Goal: Transaction & Acquisition: Obtain resource

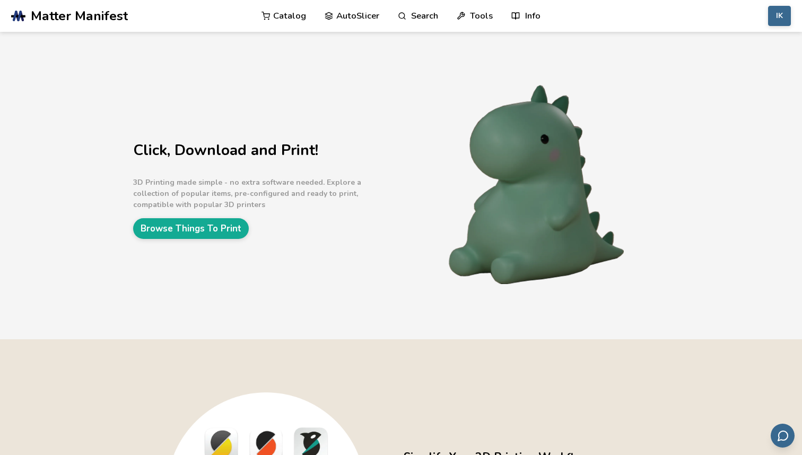
click at [290, 13] on link "Catalog" at bounding box center [284, 16] width 45 height 32
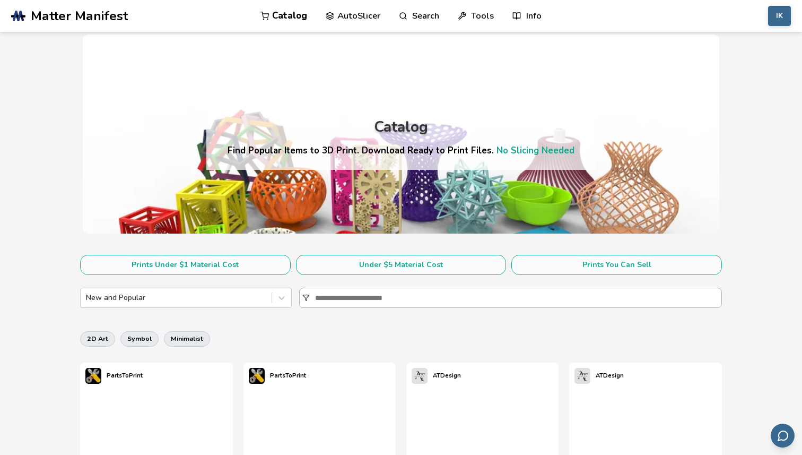
click at [324, 299] on input at bounding box center [518, 297] width 406 height 19
type input "*"
type input "********"
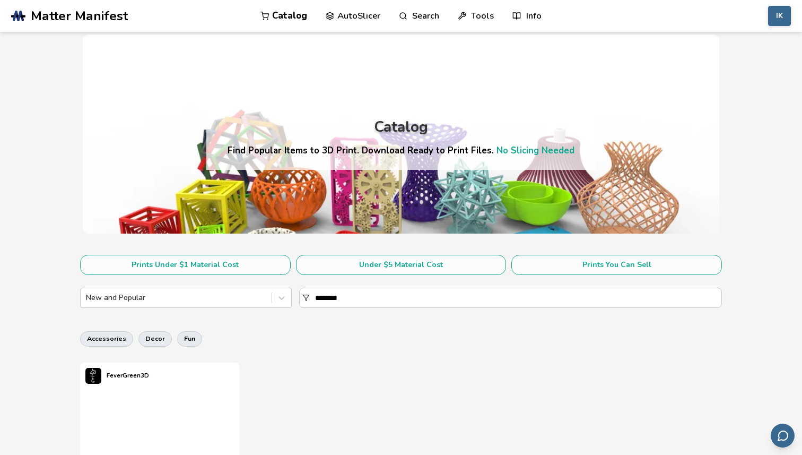
click at [135, 374] on p "FeverGreen3D" at bounding box center [128, 375] width 42 height 11
click at [777, 8] on button "IK" at bounding box center [779, 16] width 23 height 20
click at [776, 8] on button "IK" at bounding box center [779, 16] width 23 height 20
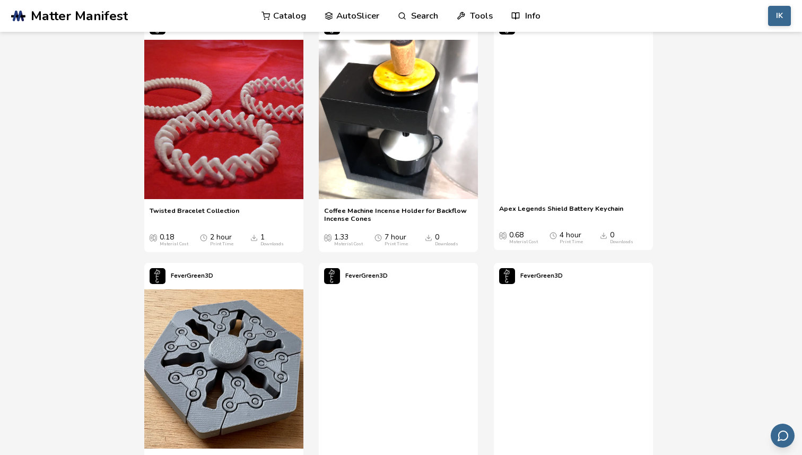
scroll to position [525, 0]
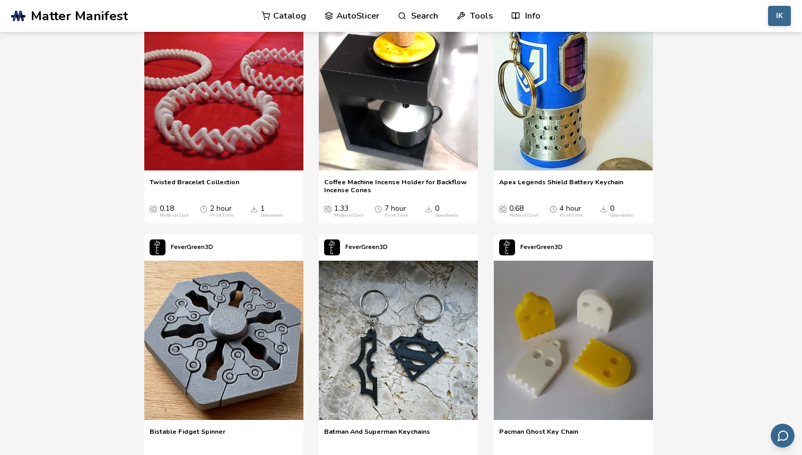
click at [182, 180] on span "Twisted Bracelet Collection" at bounding box center [195, 186] width 90 height 16
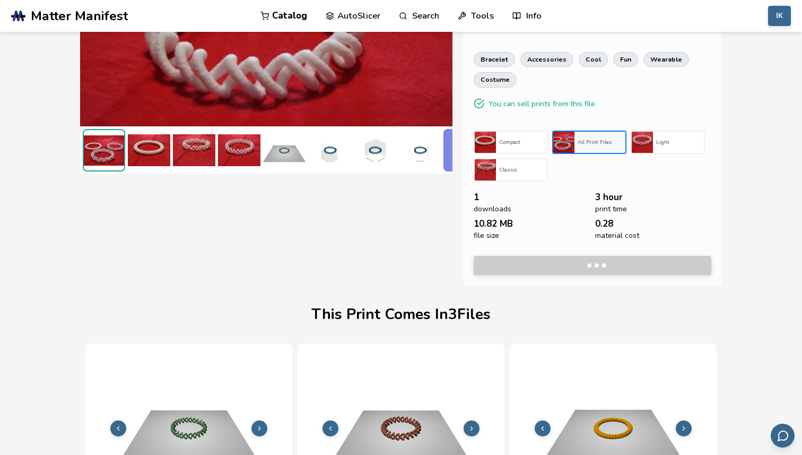
scroll to position [182, 0]
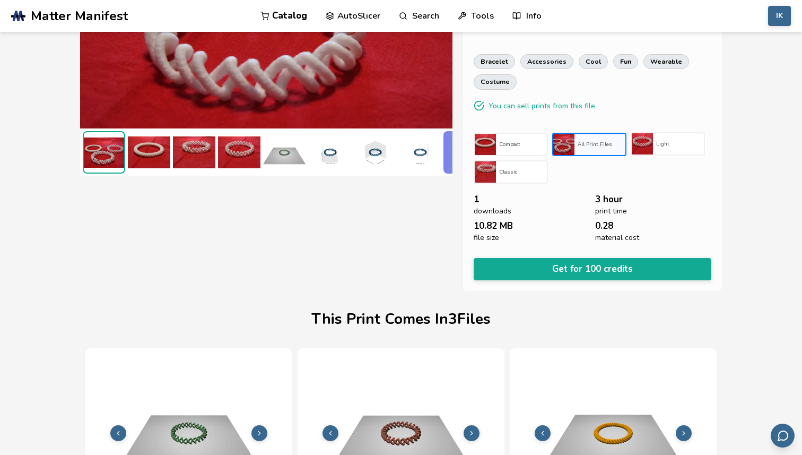
click at [665, 148] on div "Light" at bounding box center [678, 143] width 51 height 13
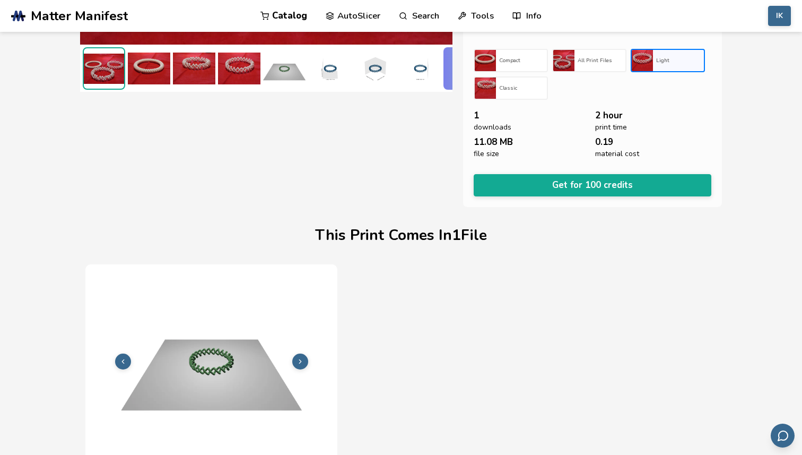
scroll to position [282, 0]
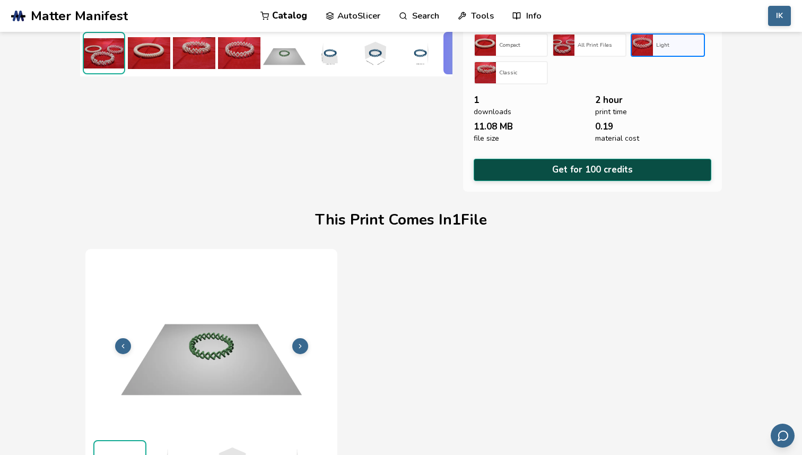
click at [627, 165] on button "Get for 100 credits" at bounding box center [593, 170] width 238 height 22
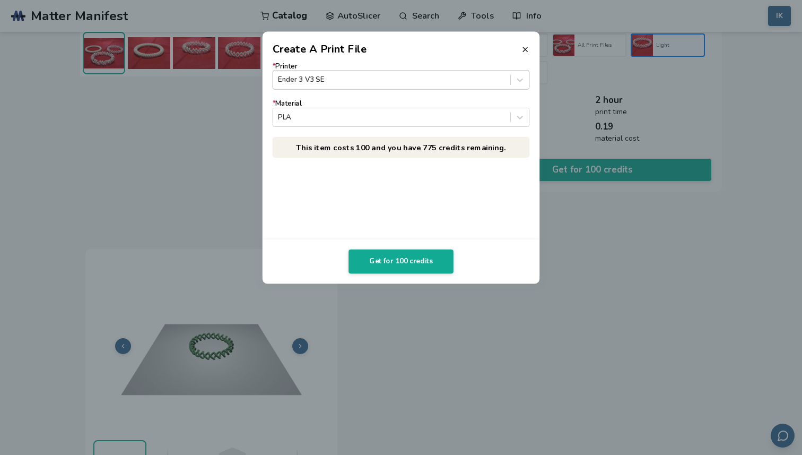
click at [412, 78] on div at bounding box center [391, 80] width 227 height 10
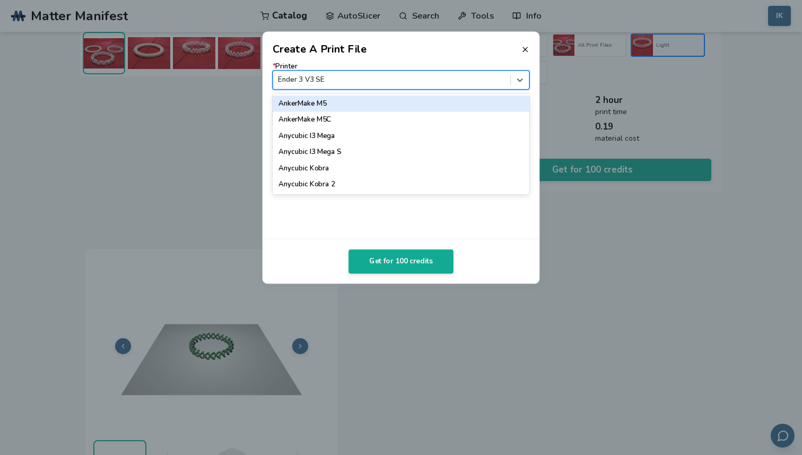
click at [398, 101] on div "AnkerMake M5" at bounding box center [401, 103] width 257 height 16
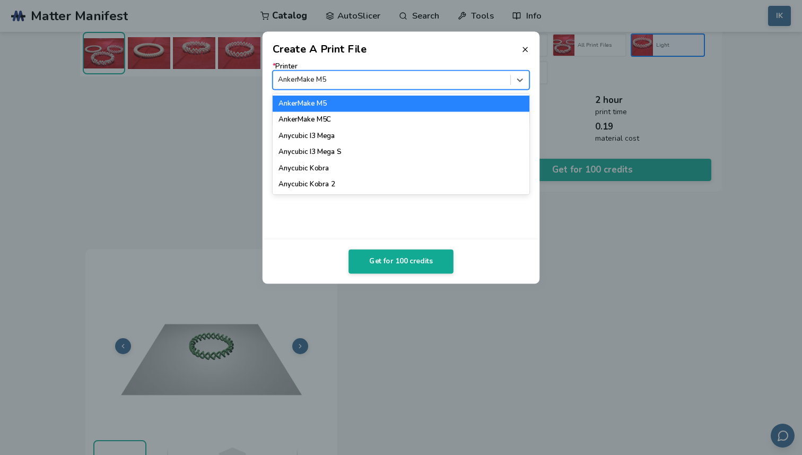
click at [393, 79] on div at bounding box center [391, 80] width 227 height 10
click at [381, 136] on div "Anycubic I3 Mega" at bounding box center [401, 136] width 257 height 16
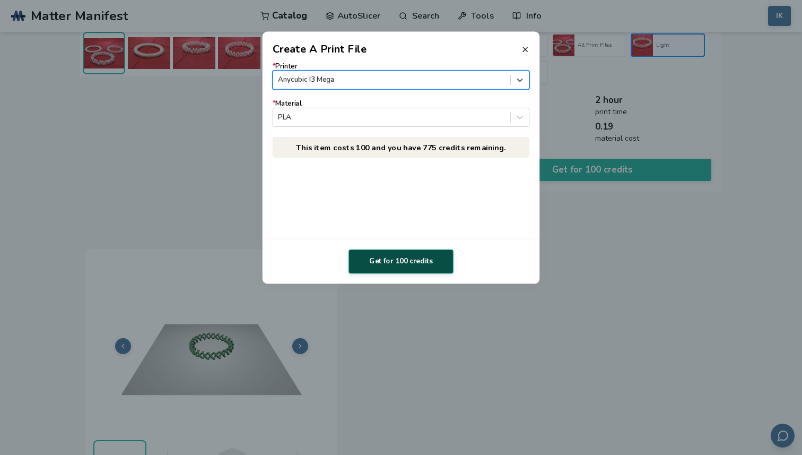
click at [400, 257] on button "Get for 100 credits" at bounding box center [400, 261] width 105 height 24
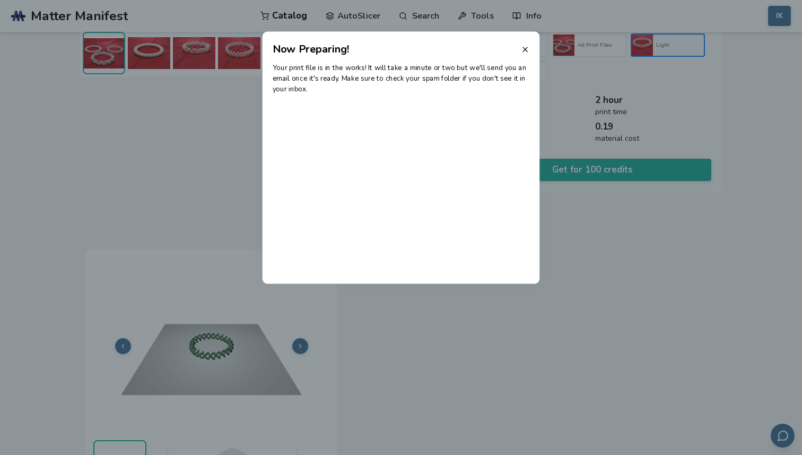
click at [632, 253] on dialog "Now Preparing! Your print file is in the works! It will take a minute or two bu…" at bounding box center [401, 227] width 762 height 432
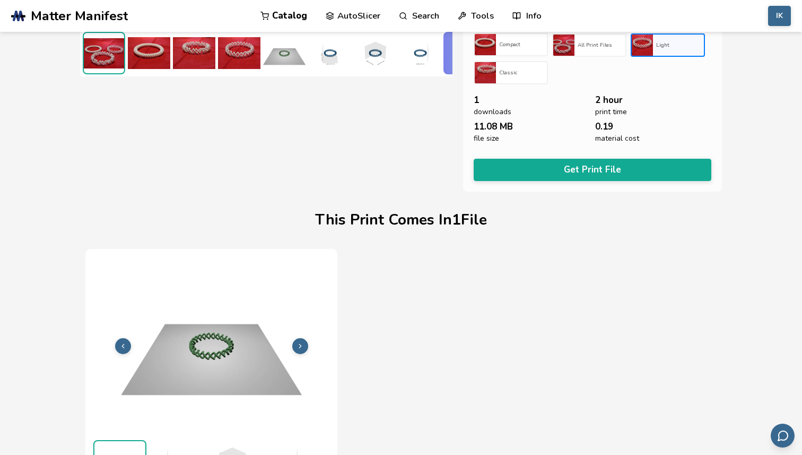
click at [518, 44] on h3 "Compact" at bounding box center [521, 44] width 45 height 6
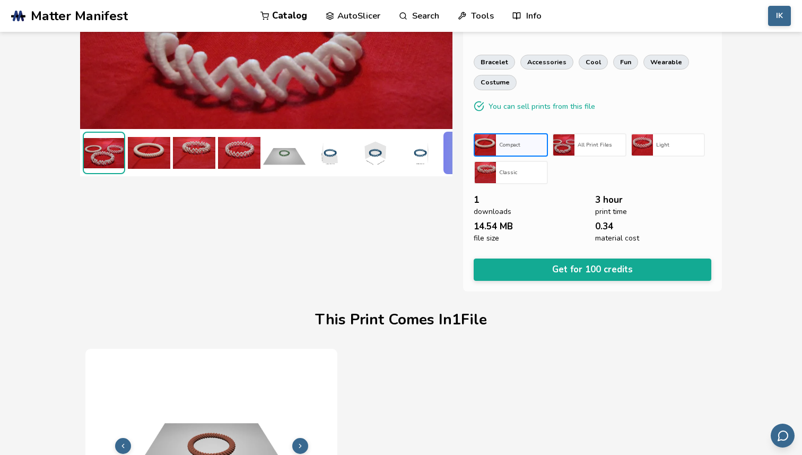
scroll to position [177, 0]
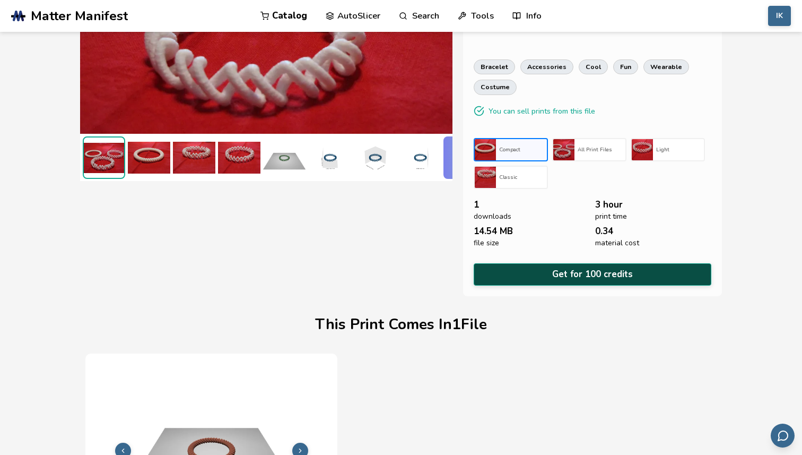
click at [554, 280] on button "Get for 100 credits" at bounding box center [593, 274] width 238 height 22
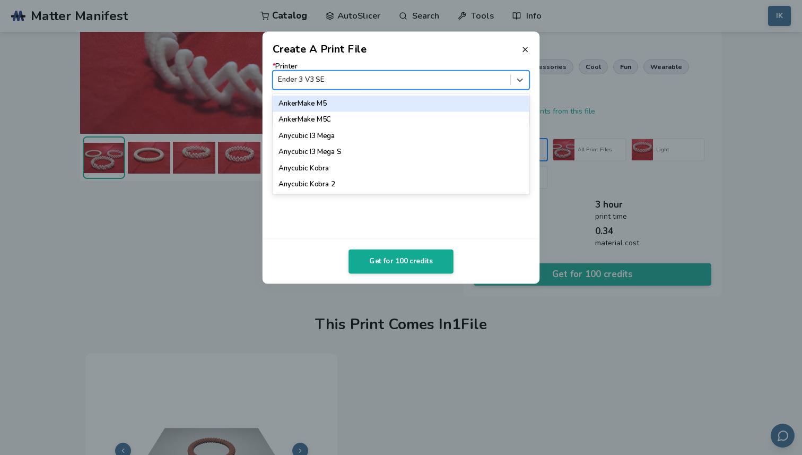
click at [348, 82] on div at bounding box center [391, 80] width 227 height 10
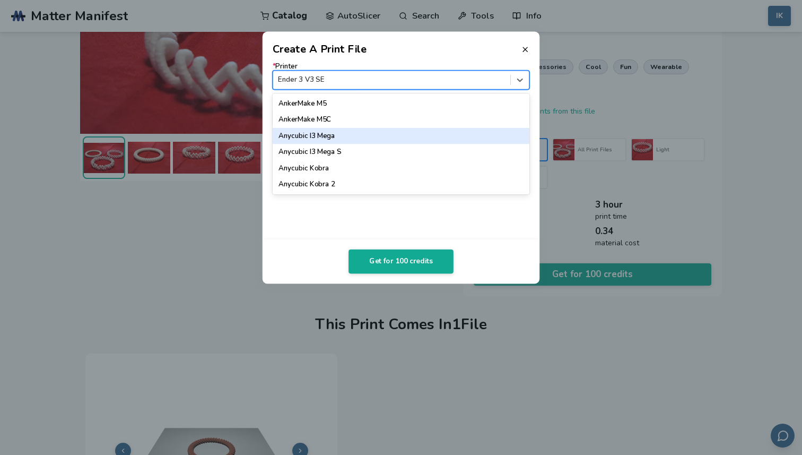
click at [353, 139] on div "Anycubic I3 Mega" at bounding box center [401, 136] width 257 height 16
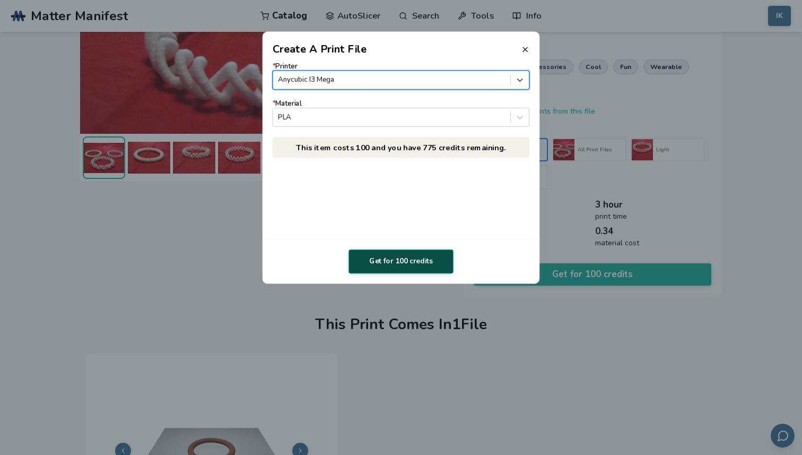
click at [404, 265] on button "Get for 100 credits" at bounding box center [400, 261] width 105 height 24
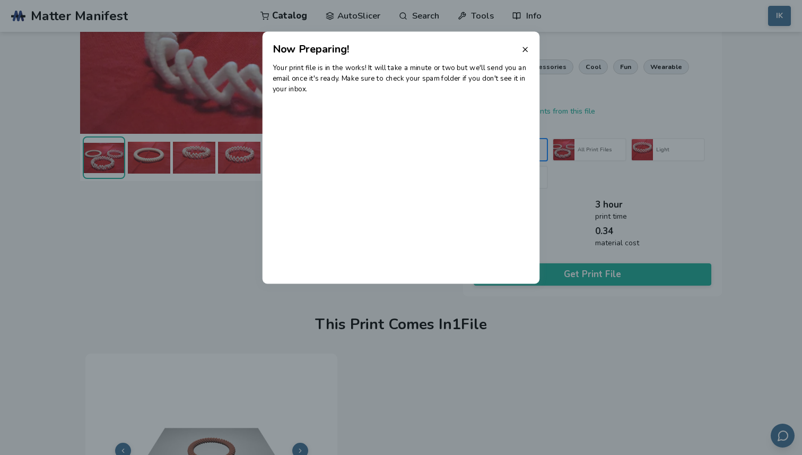
click at [595, 339] on dialog "Now Preparing! Your print file is in the works! It will take a minute or two bu…" at bounding box center [401, 227] width 762 height 432
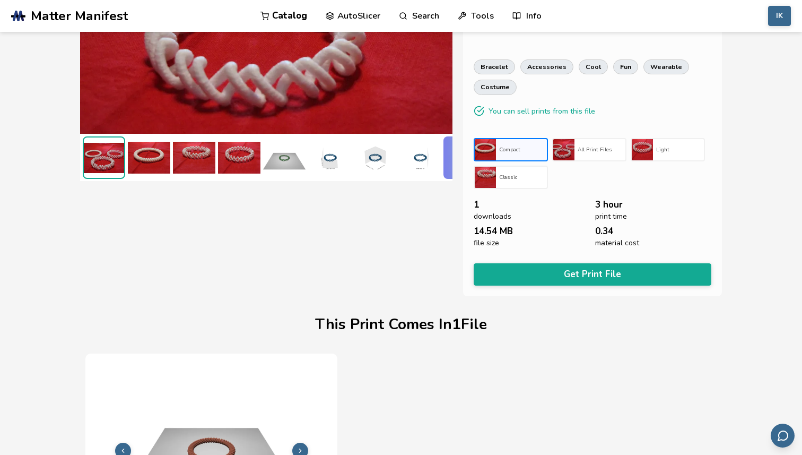
click at [791, 15] on header ".cls-1, .cls-2, .cls-3 { stroke-width: 0px; } .cls-2 { fill: #1d1e56; } .cls-3 …" at bounding box center [401, 16] width 802 height 32
click at [786, 15] on button "IK" at bounding box center [779, 16] width 23 height 20
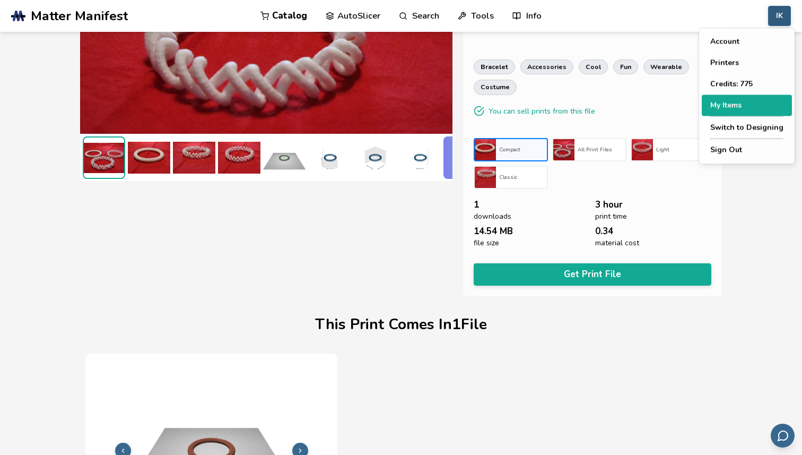
click at [730, 104] on button "My Items" at bounding box center [747, 105] width 90 height 21
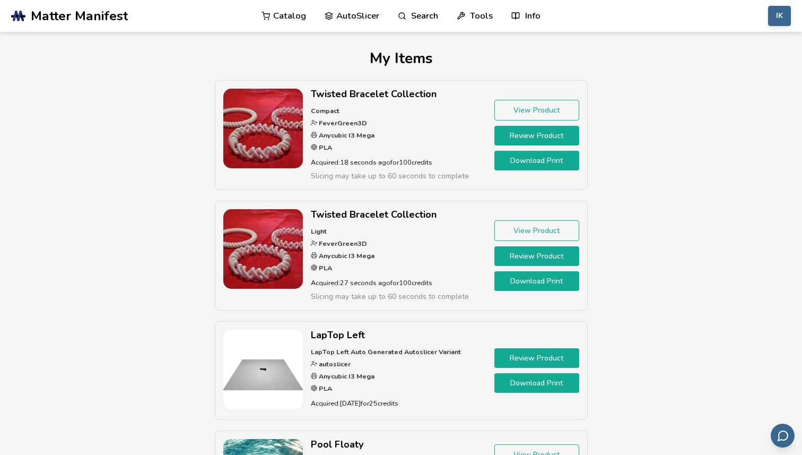
click at [528, 163] on link "Download Print" at bounding box center [536, 161] width 85 height 20
click at [522, 283] on link "Download Print" at bounding box center [536, 281] width 85 height 20
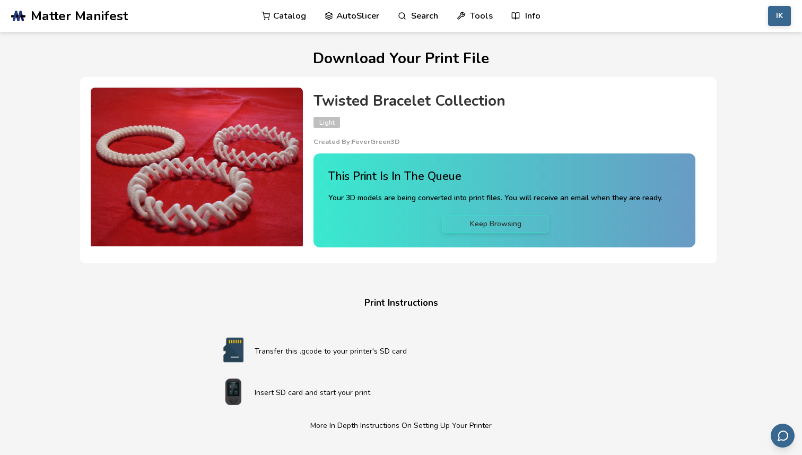
click at [63, 132] on section "Download Your Print File Twisted Bracelet Collection Light Created By: FeverGre…" at bounding box center [401, 367] width 802 height 671
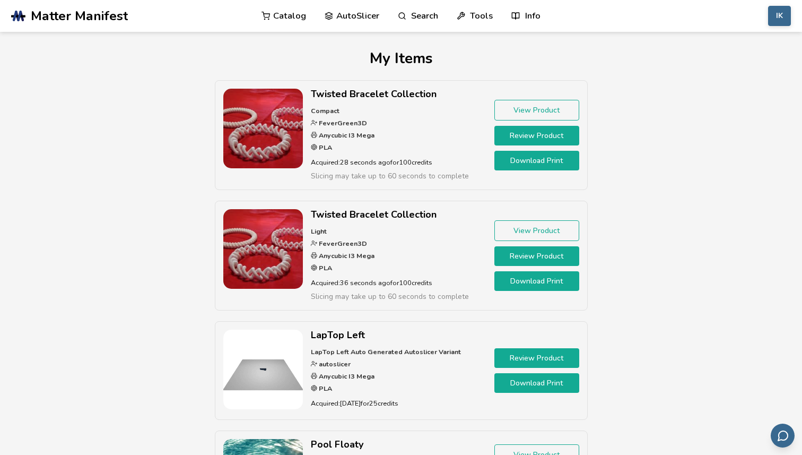
click at [519, 284] on link "Download Print" at bounding box center [536, 281] width 85 height 20
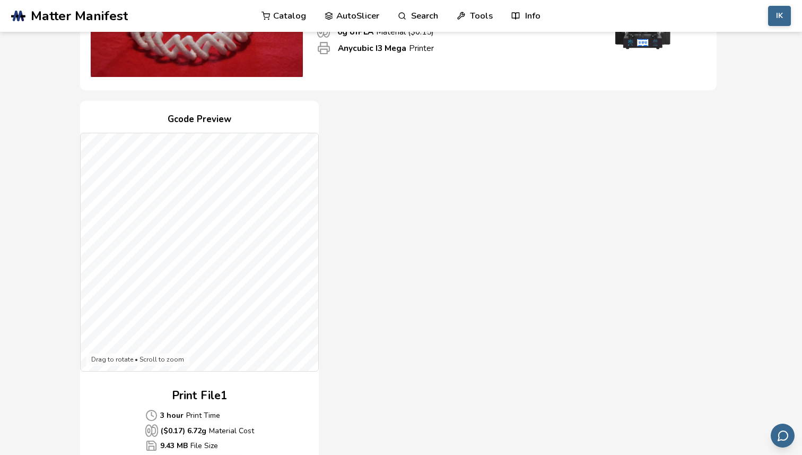
scroll to position [181, 0]
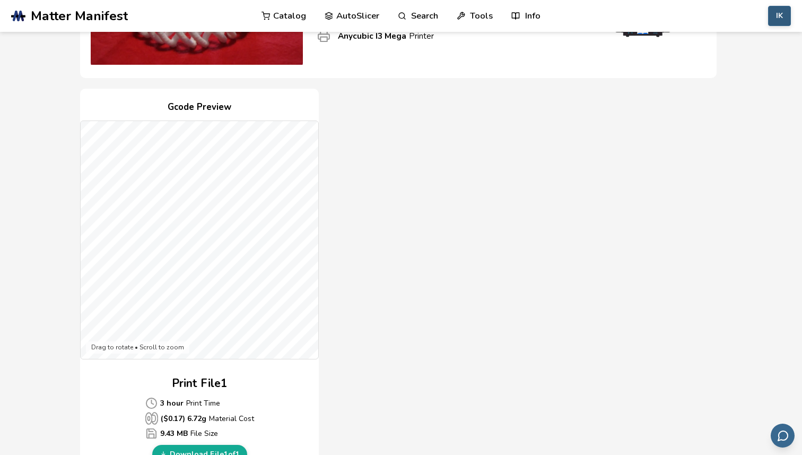
click at [773, 20] on button "IK" at bounding box center [779, 16] width 23 height 20
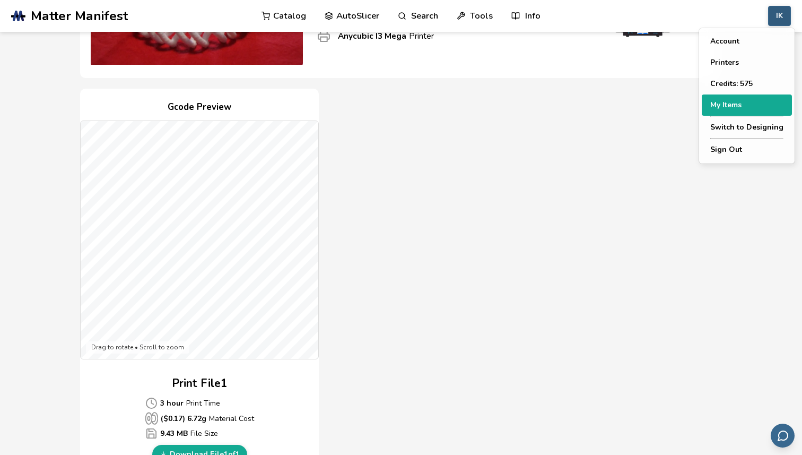
click at [722, 102] on button "My Items" at bounding box center [747, 104] width 90 height 21
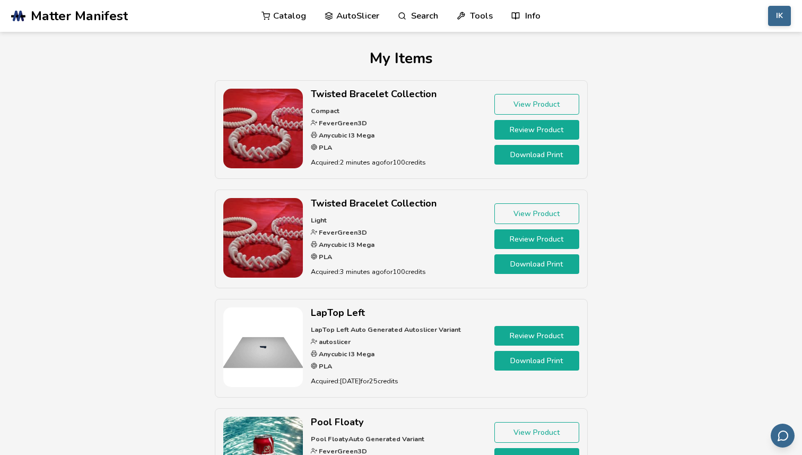
click at [524, 150] on link "Download Print" at bounding box center [536, 155] width 85 height 20
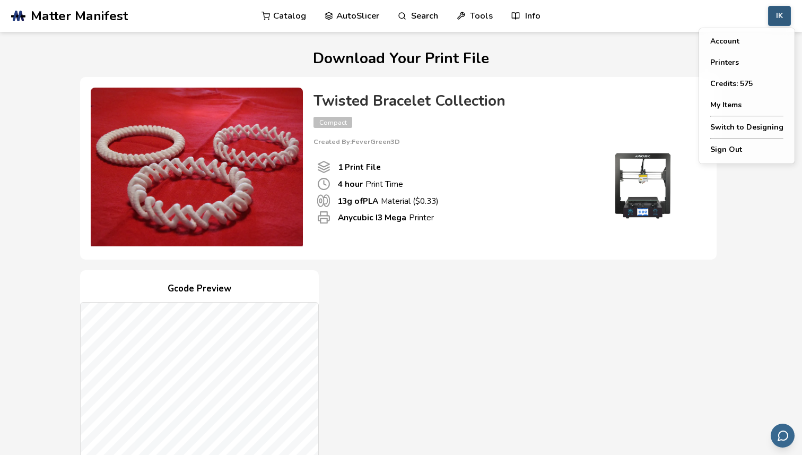
click at [782, 14] on button "IK" at bounding box center [779, 16] width 23 height 20
click at [726, 98] on button "My Items" at bounding box center [747, 104] width 90 height 21
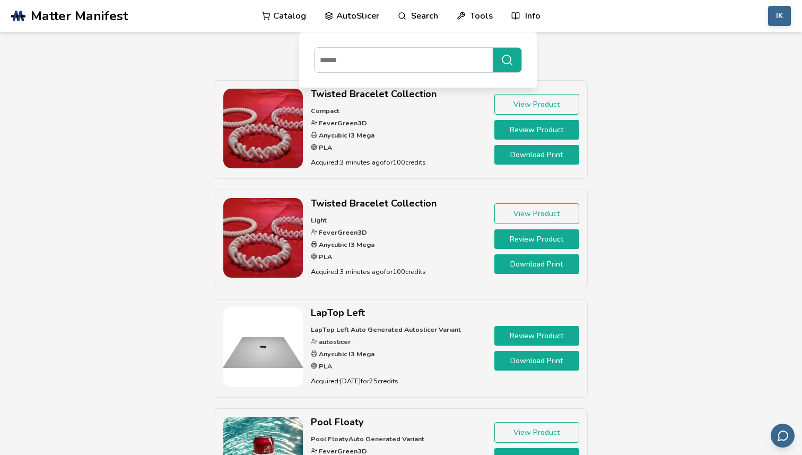
click at [530, 152] on link "Download Print" at bounding box center [536, 155] width 85 height 20
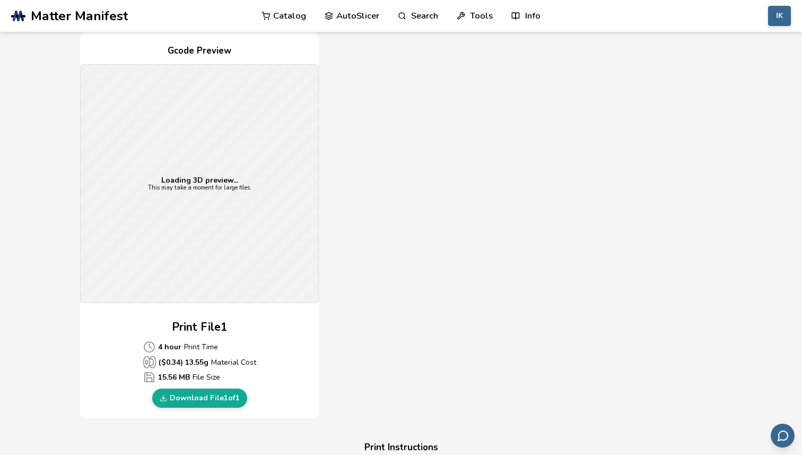
scroll to position [240, 0]
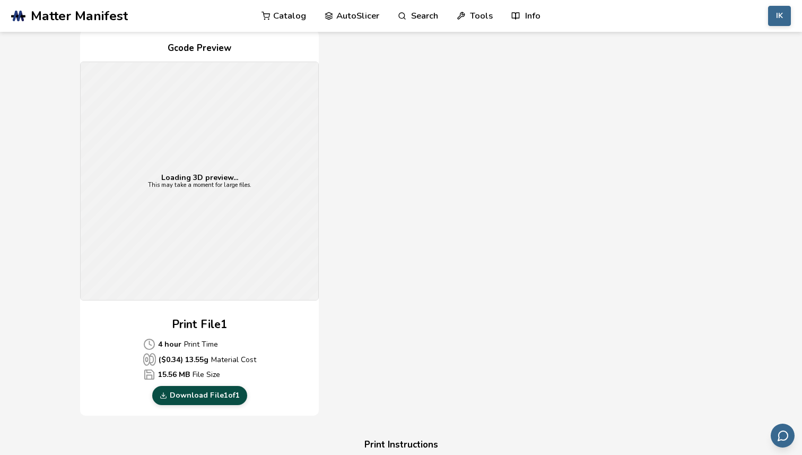
click at [183, 395] on link "Download File 1 of 1" at bounding box center [199, 395] width 95 height 19
